Goal: Task Accomplishment & Management: Complete application form

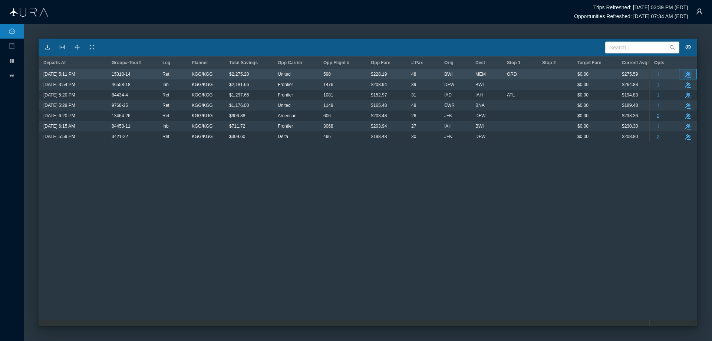
click at [687, 73] on icon "button" at bounding box center [688, 75] width 6 height 6
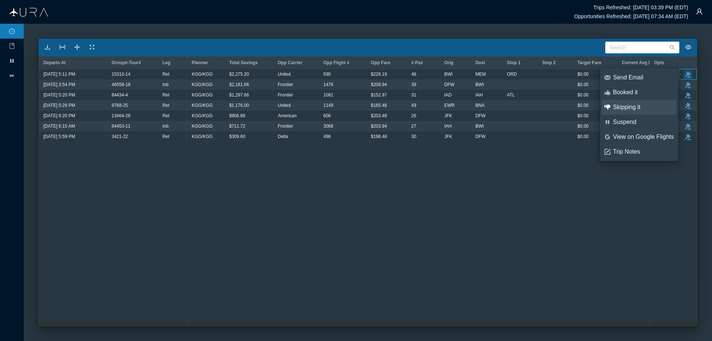
click at [623, 106] on div "Skipping it" at bounding box center [643, 107] width 61 height 8
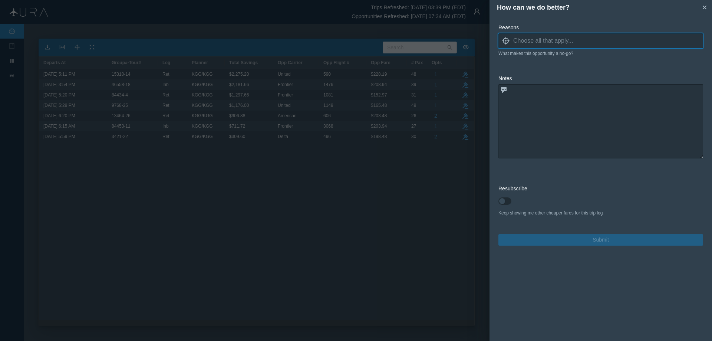
click at [507, 41] on icon "locate" at bounding box center [505, 40] width 7 height 7
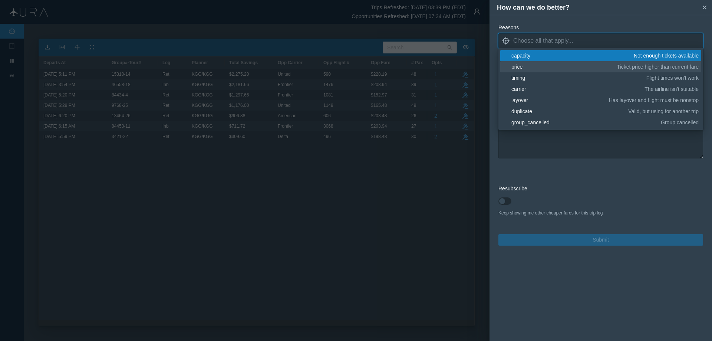
click at [516, 65] on div "price" at bounding box center [562, 66] width 103 height 7
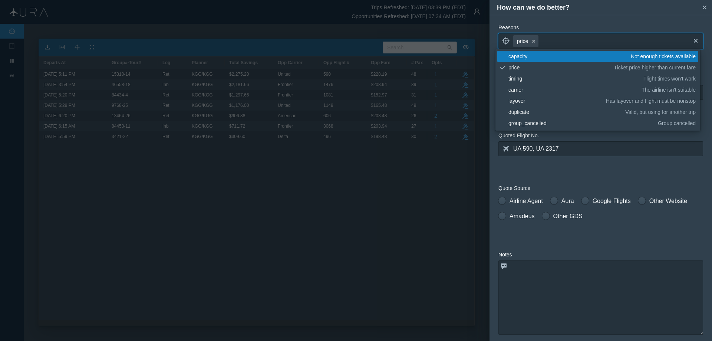
click at [628, 171] on form "Reasons locate price small-cross cross blank capacity Not enough tickets availa…" at bounding box center [600, 223] width 205 height 398
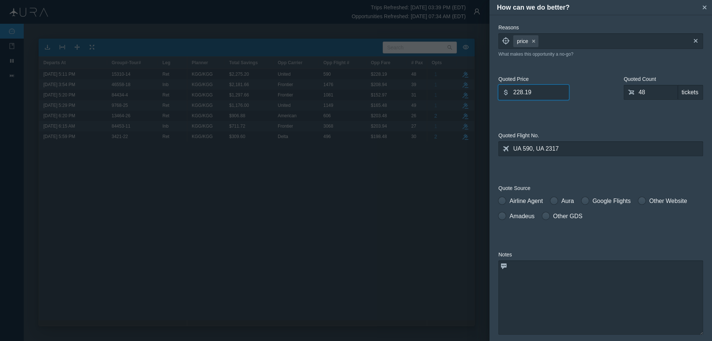
click at [517, 90] on input "228.19" at bounding box center [533, 92] width 70 height 15
type input "264.19"
click at [503, 201] on span at bounding box center [501, 200] width 7 height 7
click at [503, 201] on input "Airline Agent" at bounding box center [500, 198] width 5 height 5
radio input "true"
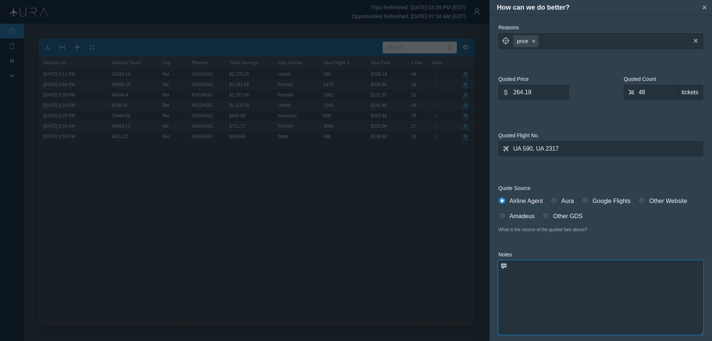
click at [525, 269] on textarea at bounding box center [600, 297] width 205 height 74
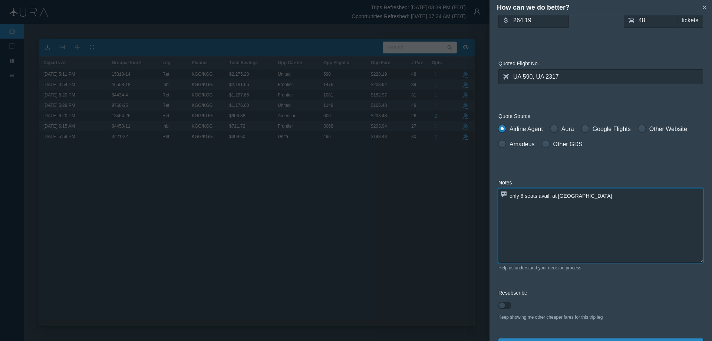
scroll to position [90, 0]
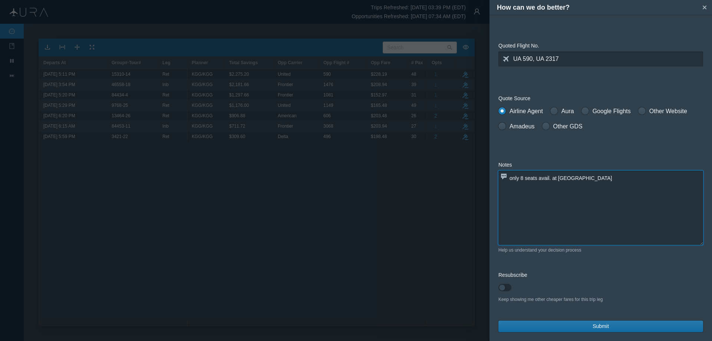
type textarea "only 8 seats avail. at [GEOGRAPHIC_DATA]"
click at [616, 324] on button "Submit" at bounding box center [600, 325] width 205 height 11
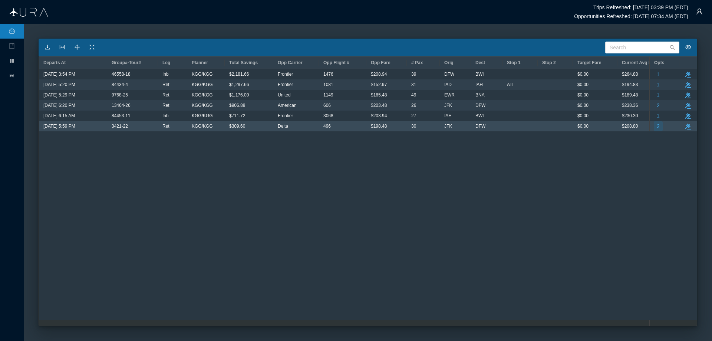
click at [659, 125] on span "2" at bounding box center [658, 126] width 3 height 10
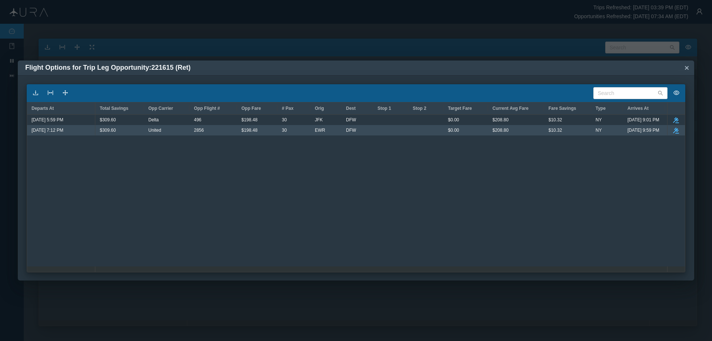
click at [675, 128] on icon "button" at bounding box center [676, 131] width 6 height 6
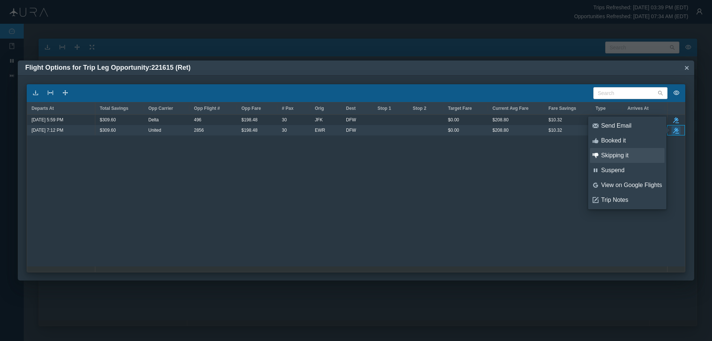
click at [625, 153] on div "Skipping it" at bounding box center [631, 155] width 61 height 8
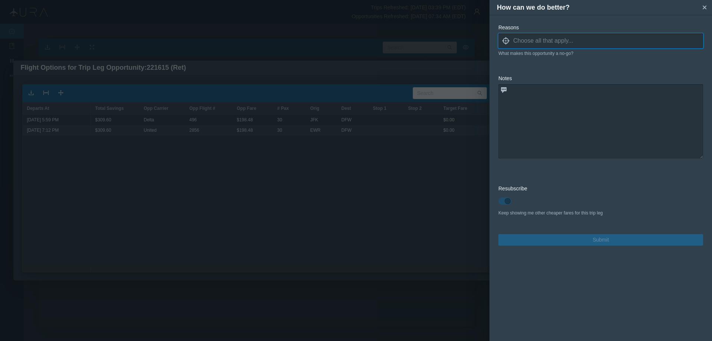
click at [507, 42] on icon "locate" at bounding box center [505, 40] width 7 height 7
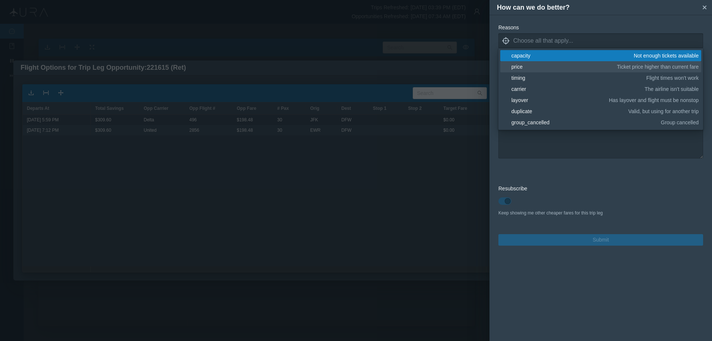
click at [524, 66] on div "price" at bounding box center [562, 66] width 103 height 7
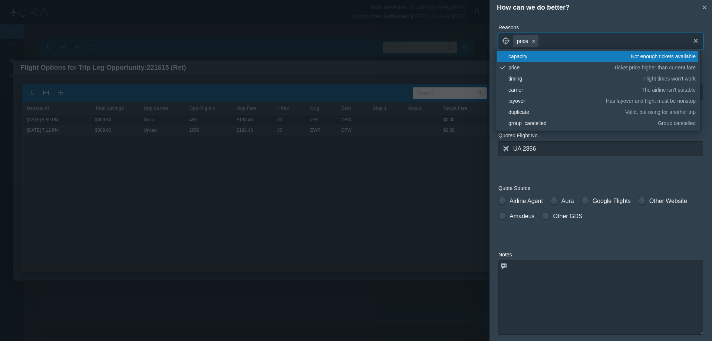
click at [559, 174] on form "Reasons locate price small-cross cross blank capacity Not enough tickets availa…" at bounding box center [600, 223] width 205 height 398
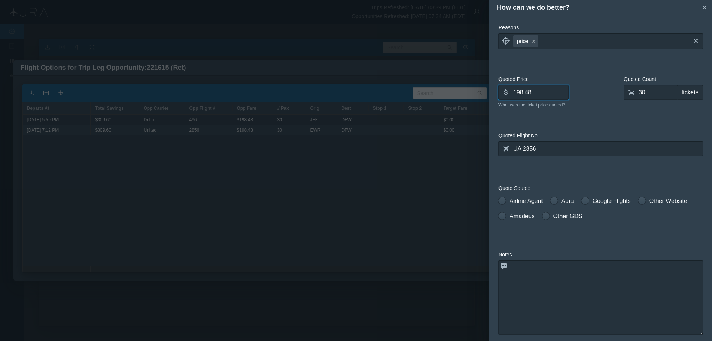
click at [515, 93] on input "198.48" at bounding box center [533, 92] width 70 height 15
type input "228.48"
click at [519, 267] on textarea at bounding box center [600, 297] width 205 height 74
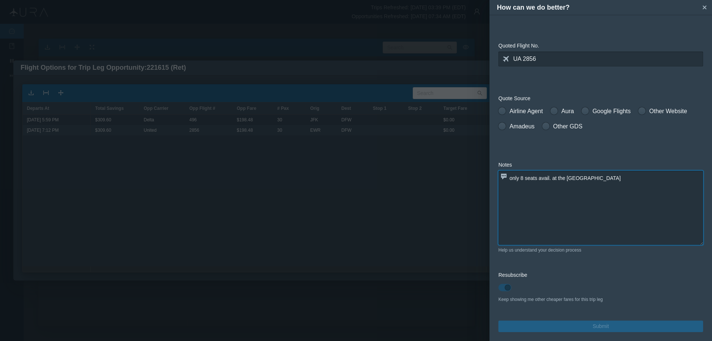
click at [615, 192] on textarea "only 8 seats avail. at the [GEOGRAPHIC_DATA]" at bounding box center [600, 208] width 205 height 74
click at [638, 179] on textarea "only 8 seats avail. at the [GEOGRAPHIC_DATA]" at bounding box center [600, 208] width 205 height 74
click at [621, 202] on textarea "only 8 seats avail. at the [GEOGRAPHIC_DATA]" at bounding box center [600, 208] width 205 height 74
click at [621, 178] on textarea "only 8 seats avail. at the [GEOGRAPHIC_DATA]" at bounding box center [600, 208] width 205 height 74
type textarea "only 8 seats avail. at the [GEOGRAPHIC_DATA]"
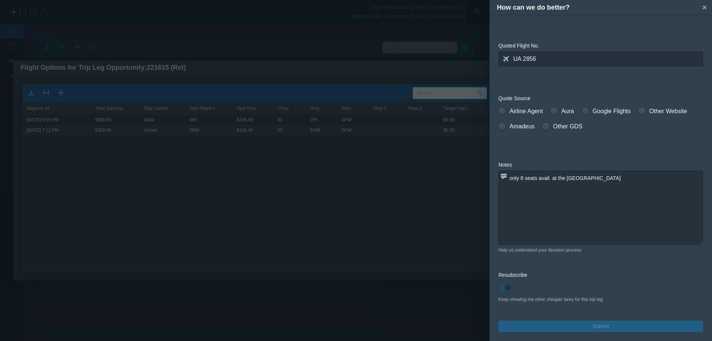
click at [615, 271] on label "Resubscribe" at bounding box center [600, 275] width 205 height 8
click at [638, 191] on textarea "only 8 seats avail. at the [GEOGRAPHIC_DATA]" at bounding box center [600, 208] width 205 height 74
drag, startPoint x: 503, startPoint y: 125, endPoint x: 561, endPoint y: 221, distance: 111.8
click at [503, 126] on span at bounding box center [501, 125] width 7 height 7
click at [503, 126] on input "Amadeus" at bounding box center [500, 124] width 5 height 5
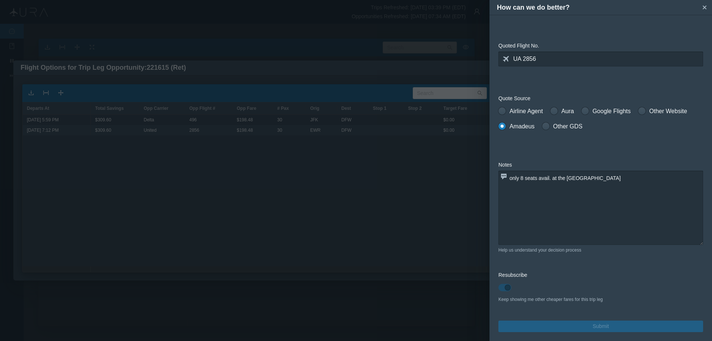
radio input "true"
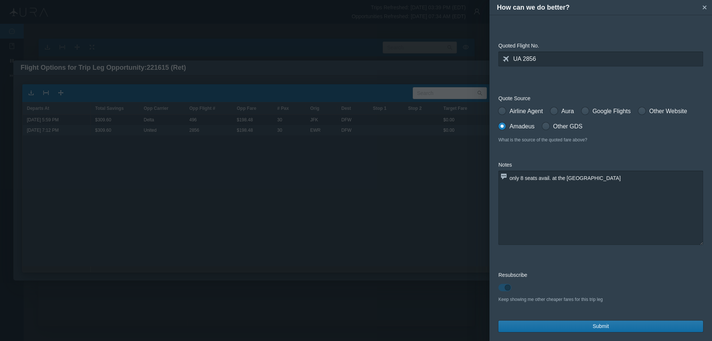
drag, startPoint x: 595, startPoint y: 323, endPoint x: 576, endPoint y: 325, distance: 19.0
click at [595, 323] on span "Submit" at bounding box center [600, 326] width 16 height 8
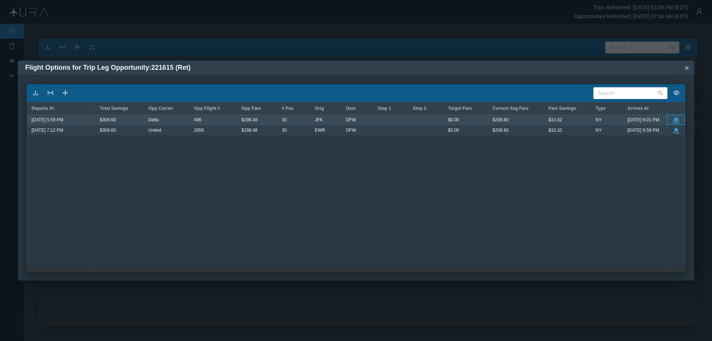
click at [675, 119] on icon "button" at bounding box center [676, 120] width 6 height 6
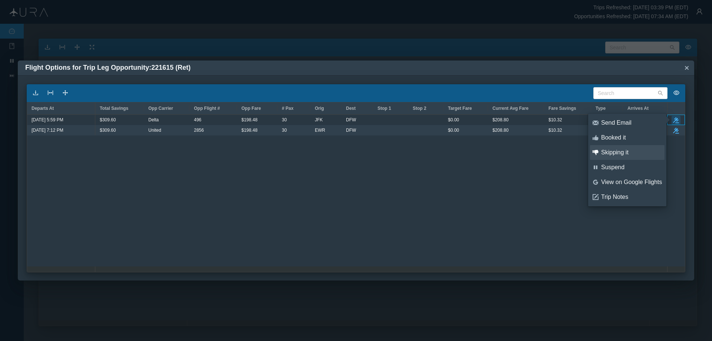
click at [614, 152] on div "Skipping it" at bounding box center [631, 152] width 61 height 8
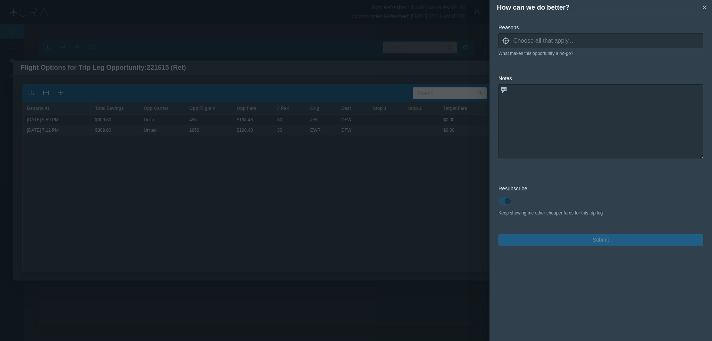
click at [506, 41] on icon "locate" at bounding box center [505, 40] width 7 height 7
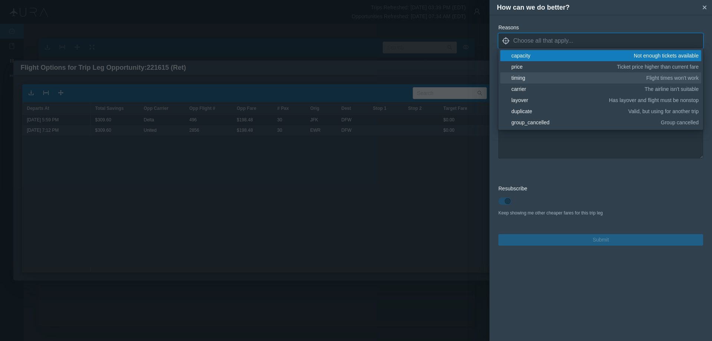
click at [522, 77] on div "timing" at bounding box center [577, 77] width 132 height 7
click at [589, 143] on textarea at bounding box center [600, 122] width 205 height 74
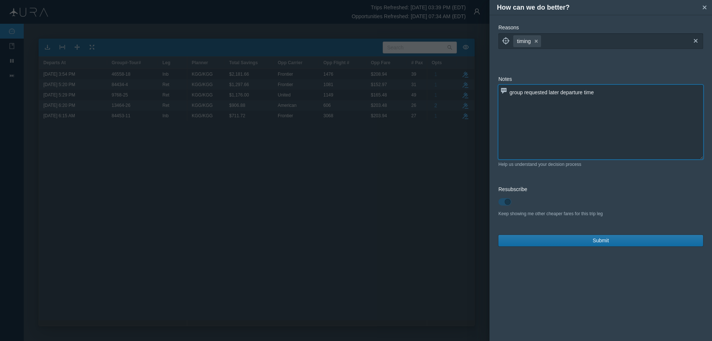
type textarea "group requested later departure time"
click at [613, 238] on button "Submit" at bounding box center [600, 240] width 205 height 11
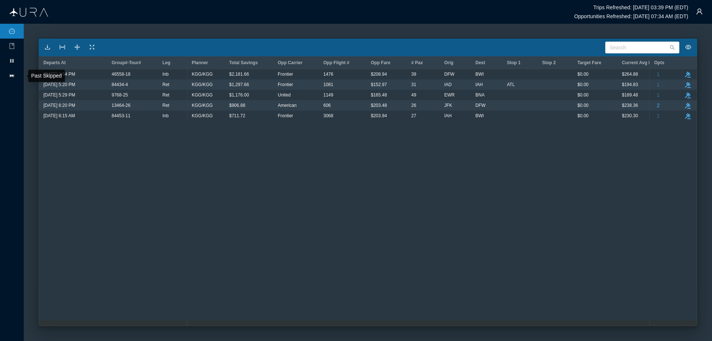
click at [10, 75] on icon "icon: fast-forward" at bounding box center [12, 75] width 4 height 3
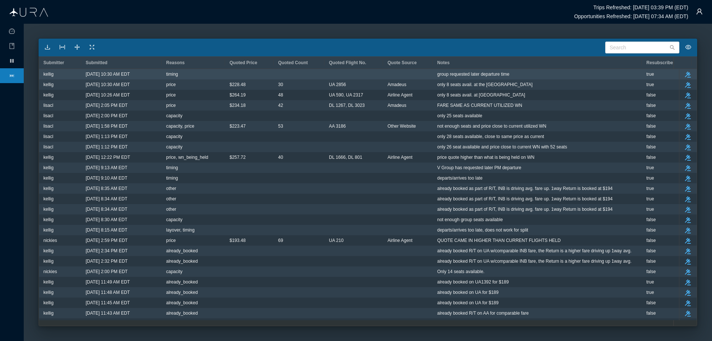
click at [475, 74] on span "group requested later departure time" at bounding box center [473, 74] width 72 height 10
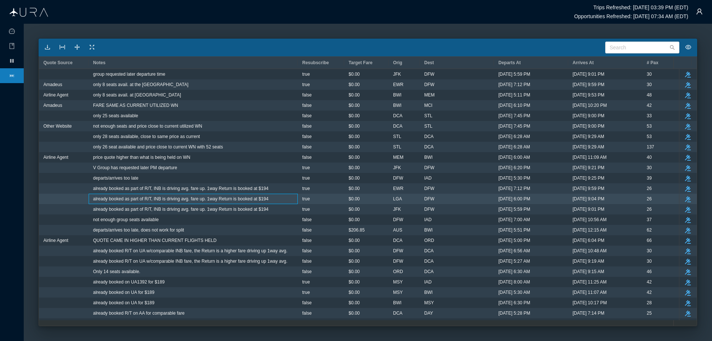
click at [145, 199] on span "already booked as part of R/T, INB is driving avg. fare up. 1way Return is book…" at bounding box center [180, 199] width 175 height 10
drag, startPoint x: 93, startPoint y: 196, endPoint x: 268, endPoint y: 199, distance: 175.4
click at [268, 199] on div "already booked as part of R/T, INB is driving avg. fare up. 1way Return is book…" at bounding box center [193, 199] width 209 height 10
copy span "already booked as part of R/T, INB is driving avg. fare up. 1way Return is book…"
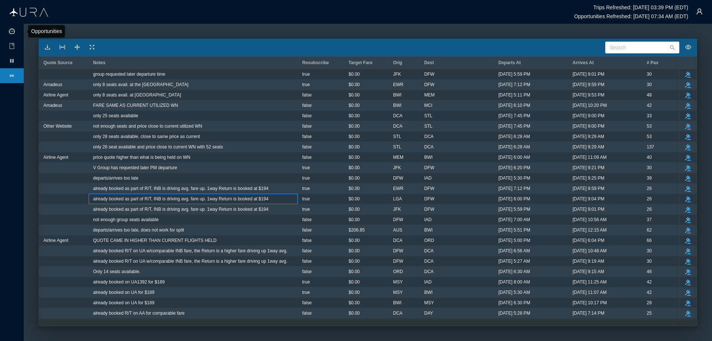
click at [10, 30] on icon "icon: dashboard" at bounding box center [12, 31] width 6 height 5
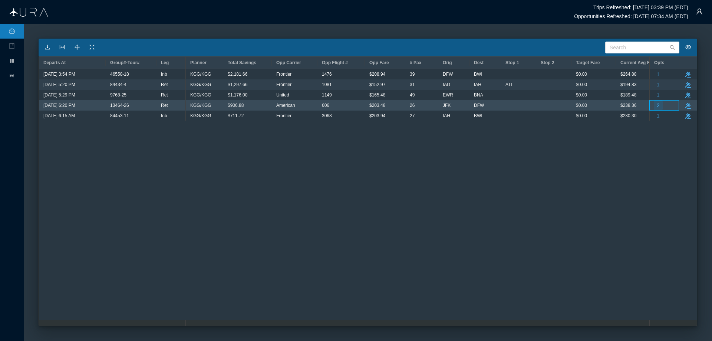
click at [659, 106] on span "2" at bounding box center [658, 105] width 3 height 10
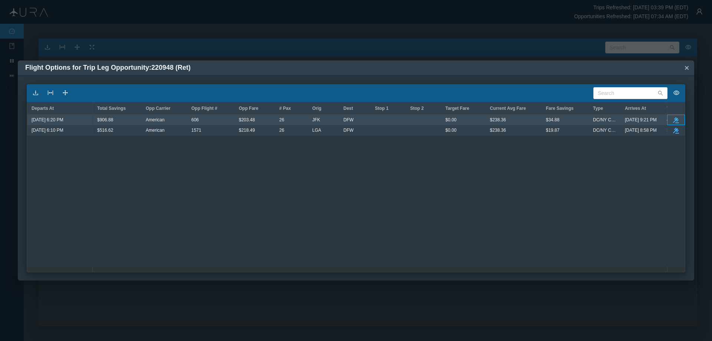
drag, startPoint x: 677, startPoint y: 119, endPoint x: 679, endPoint y: 140, distance: 20.9
click at [677, 119] on icon "button" at bounding box center [676, 120] width 6 height 6
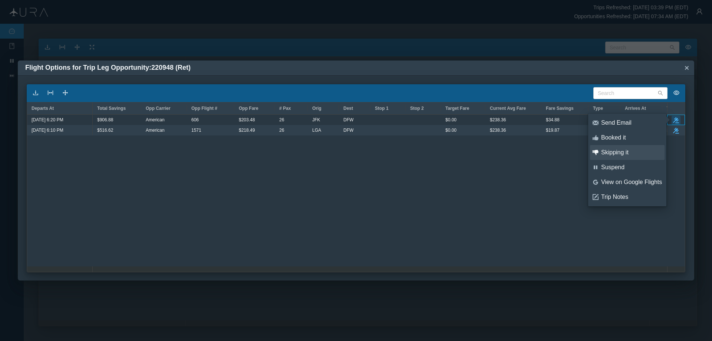
click at [621, 153] on div "Skipping it" at bounding box center [631, 152] width 61 height 8
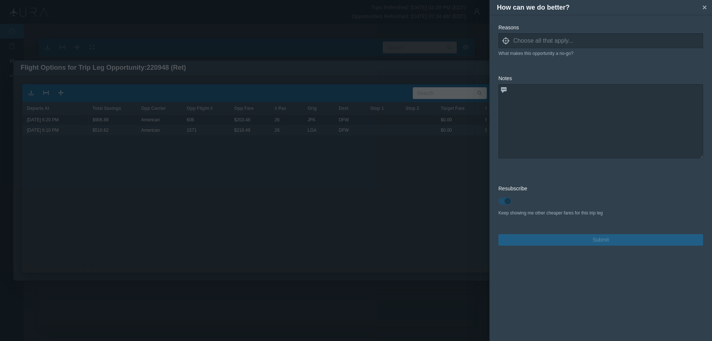
click at [506, 41] on icon at bounding box center [505, 40] width 7 height 7
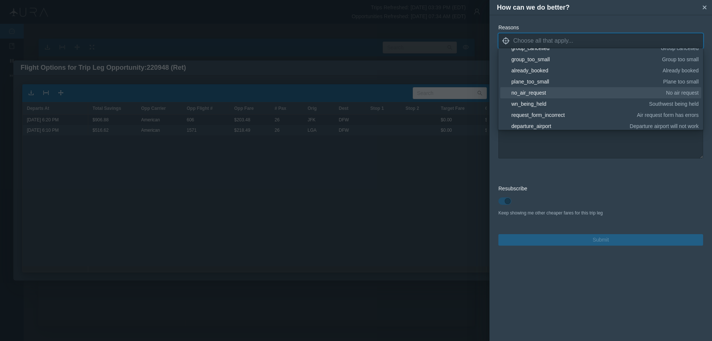
scroll to position [111, 0]
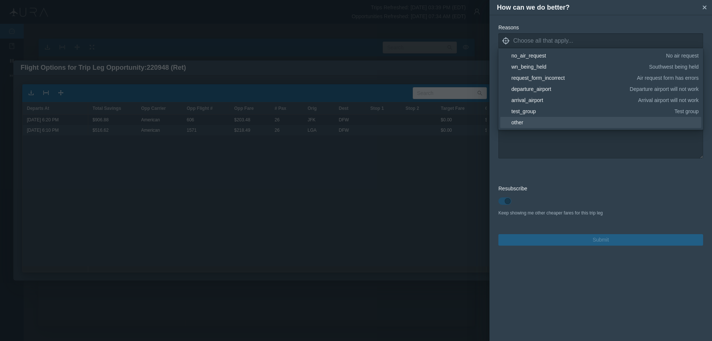
drag, startPoint x: 530, startPoint y: 123, endPoint x: 546, endPoint y: 128, distance: 17.4
click at [530, 122] on div "other" at bounding box center [603, 122] width 185 height 7
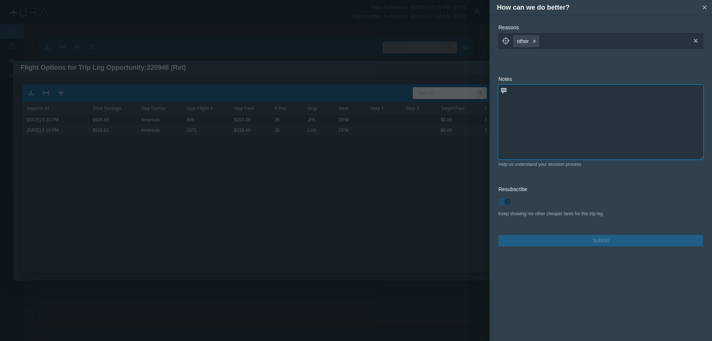
click at [552, 143] on textarea at bounding box center [600, 122] width 205 height 74
paste textarea "already booked as part of R/T, INB is driving avg. fare up. 1way Return is book…"
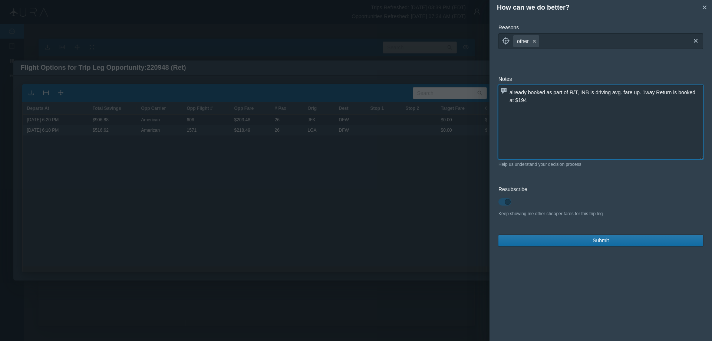
type textarea "already booked as part of R/T, INB is driving avg. fare up. 1way Return is book…"
click at [591, 239] on button "Submit" at bounding box center [600, 240] width 205 height 11
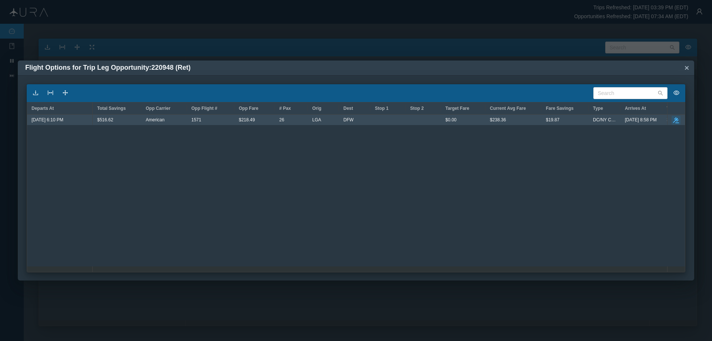
click at [676, 118] on icon "button" at bounding box center [676, 120] width 6 height 6
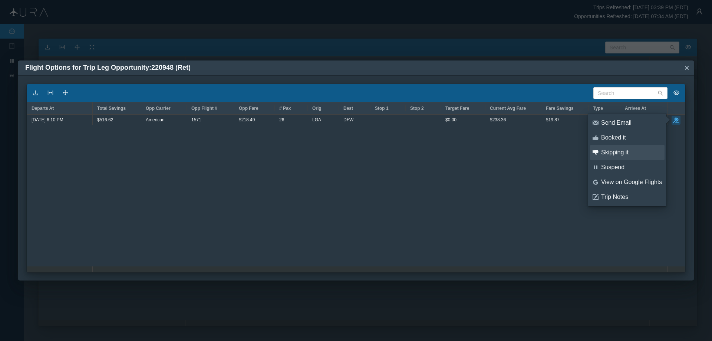
click at [621, 151] on div "Skipping it" at bounding box center [631, 152] width 61 height 8
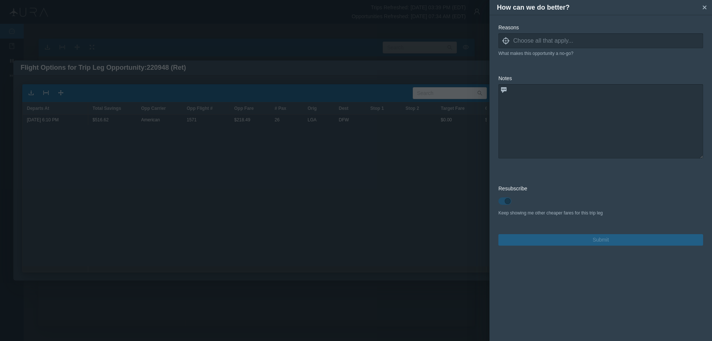
click at [506, 42] on icon "locate" at bounding box center [505, 40] width 7 height 7
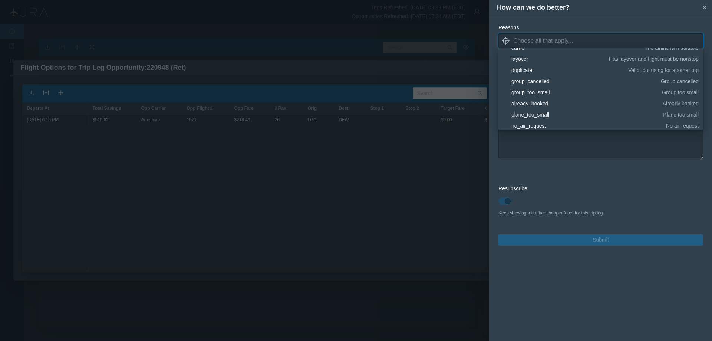
scroll to position [111, 0]
click at [530, 121] on div "other" at bounding box center [603, 122] width 185 height 7
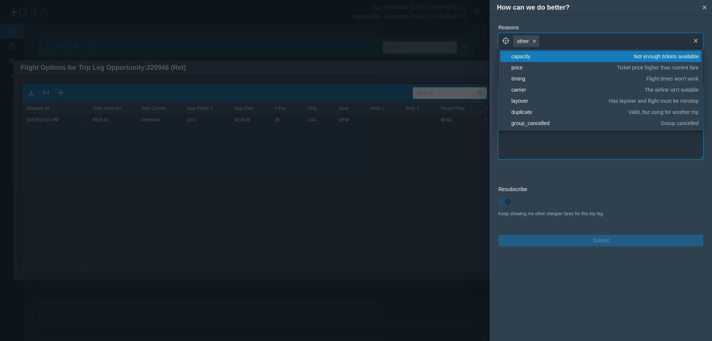
click at [545, 145] on textarea at bounding box center [600, 122] width 205 height 74
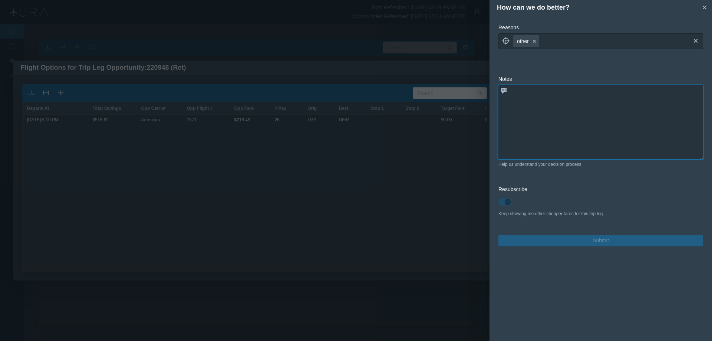
paste textarea "already booked as part of R/T, INB is driving avg. fare up. 1way Return is book…"
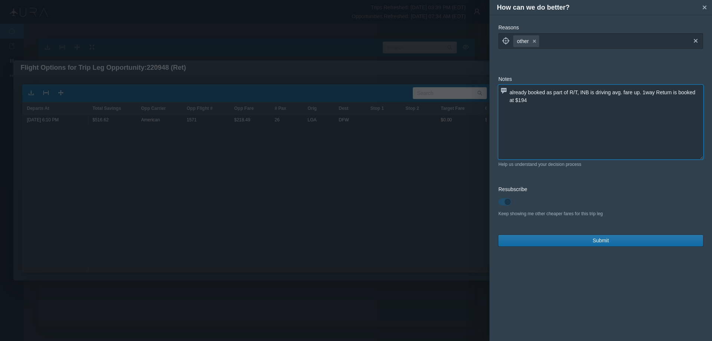
type textarea "already booked as part of R/T, INB is driving avg. fare up. 1way Return is book…"
click at [594, 244] on span "Submit" at bounding box center [600, 241] width 16 height 8
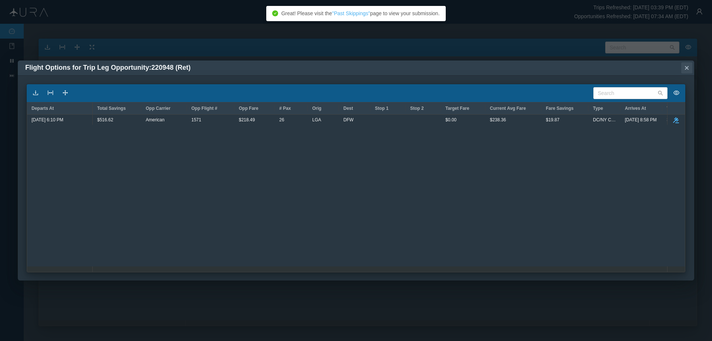
click at [688, 67] on icon "small-cross" at bounding box center [686, 67] width 7 height 7
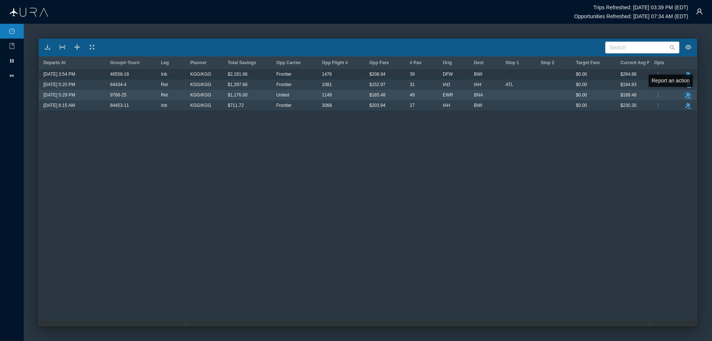
click at [687, 95] on icon "button" at bounding box center [688, 95] width 6 height 6
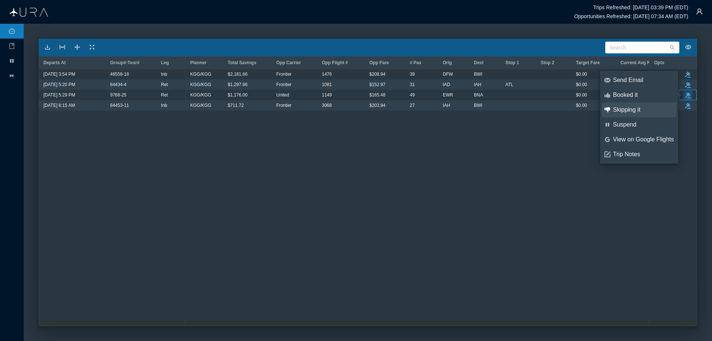
click at [632, 108] on div "Skipping it" at bounding box center [643, 110] width 61 height 8
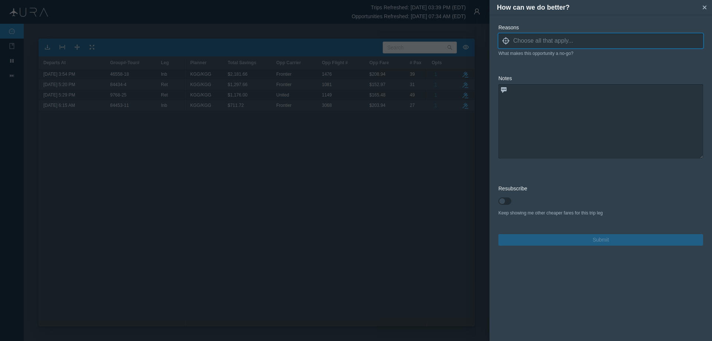
click at [506, 40] on icon "locate" at bounding box center [505, 40] width 7 height 7
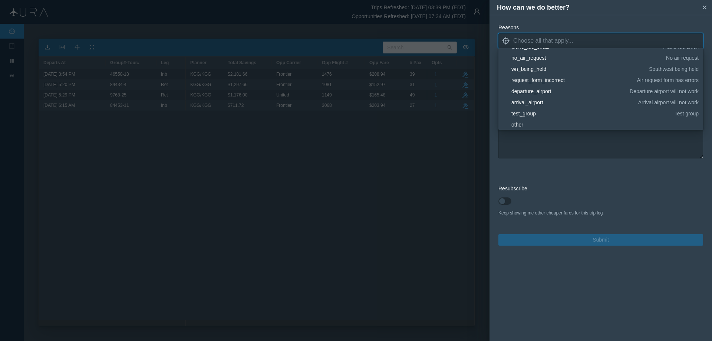
scroll to position [111, 0]
click at [545, 66] on div "wn_being_held" at bounding box center [578, 66] width 135 height 7
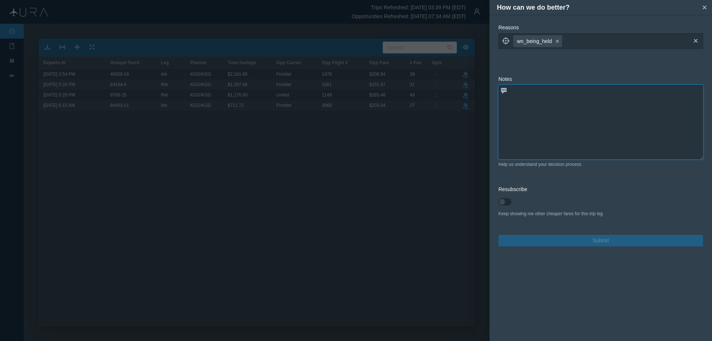
drag, startPoint x: 579, startPoint y: 143, endPoint x: 590, endPoint y: 161, distance: 21.2
click at [579, 143] on textarea at bounding box center [600, 122] width 205 height 74
click at [563, 96] on textarea at bounding box center [600, 122] width 205 height 74
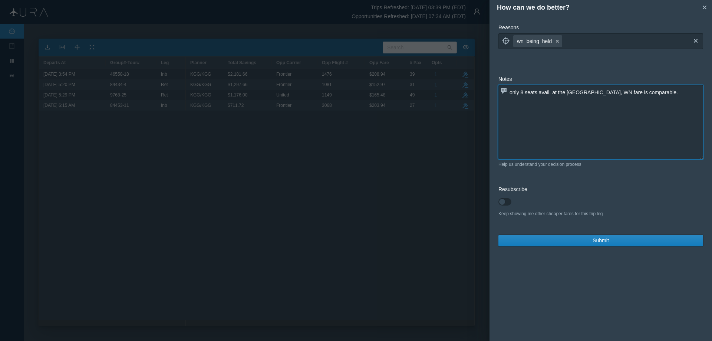
click at [612, 90] on textarea "only 8 seats avail. at the [GEOGRAPHIC_DATA], WN fare is comparable." at bounding box center [600, 122] width 205 height 74
click at [601, 91] on textarea "only 8 seats avail. at the [GEOGRAPHIC_DATA], WN fare being held is comparable." at bounding box center [600, 122] width 205 height 74
type textarea "only 8 seats avail. at the [GEOGRAPHIC_DATA], WN being held is comparable."
drag, startPoint x: 613, startPoint y: 240, endPoint x: 559, endPoint y: 242, distance: 53.4
click at [613, 239] on button "Submit" at bounding box center [600, 240] width 205 height 11
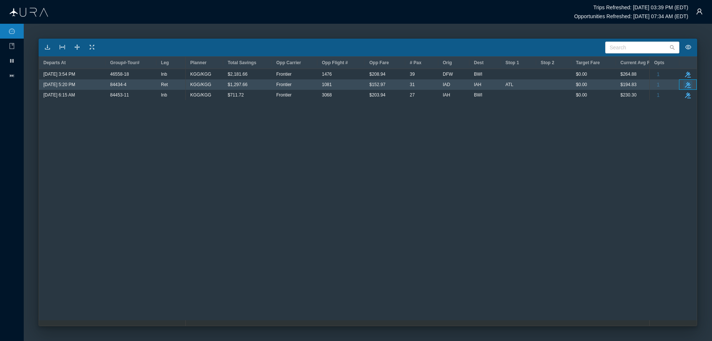
click at [687, 84] on icon "take-action" at bounding box center [688, 85] width 6 height 6
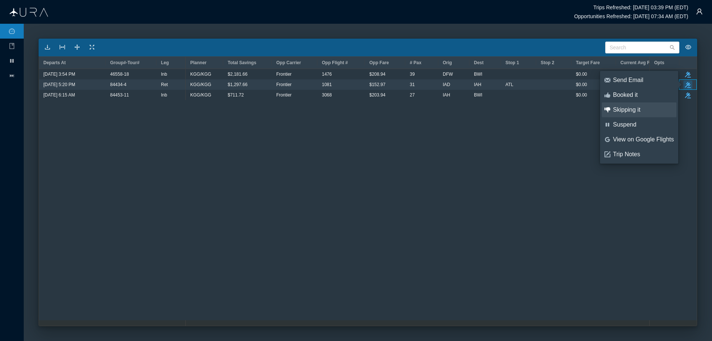
click at [625, 106] on div "Skipping it" at bounding box center [643, 110] width 61 height 8
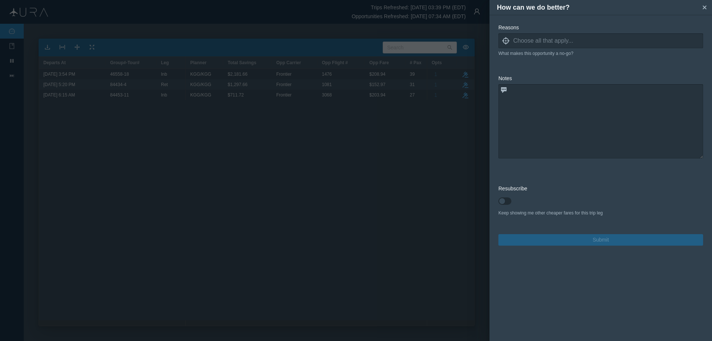
click at [506, 41] on icon at bounding box center [505, 40] width 7 height 7
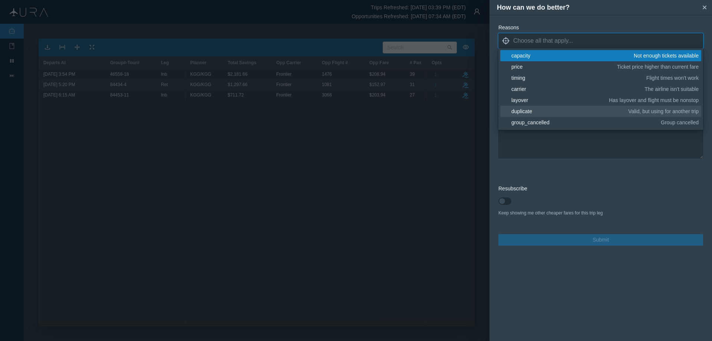
click at [523, 99] on div "layover" at bounding box center [558, 99] width 95 height 7
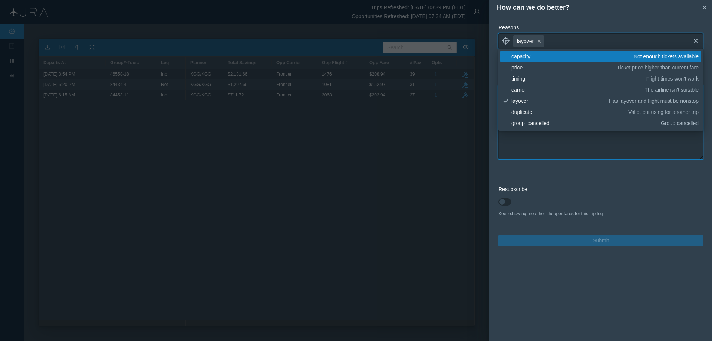
drag, startPoint x: 604, startPoint y: 143, endPoint x: 616, endPoint y: 148, distance: 12.9
click at [604, 142] on textarea at bounding box center [600, 122] width 205 height 74
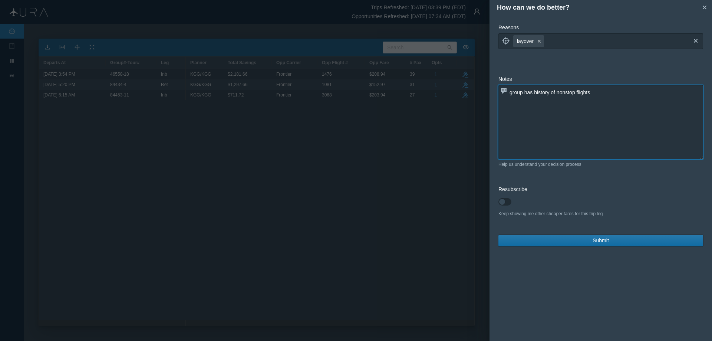
type textarea "group has history of nonstop flights"
click at [594, 240] on span "Submit" at bounding box center [600, 241] width 16 height 8
